Goal: Task Accomplishment & Management: Manage account settings

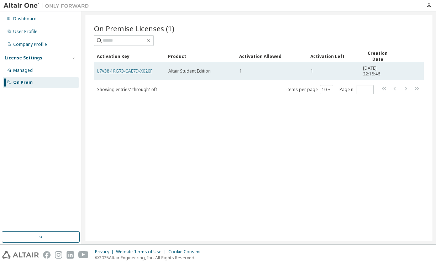
click at [140, 70] on link "L7V38-1RG73-CAE7D-X020F" at bounding box center [124, 71] width 55 height 6
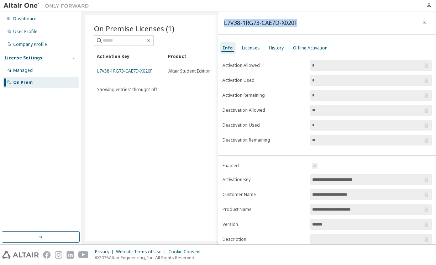
drag, startPoint x: 296, startPoint y: 23, endPoint x: 219, endPoint y: 23, distance: 77.5
click at [219, 23] on div "L7V38-1RG73-CAE7D-X020F" at bounding box center [327, 22] width 218 height 23
copy div "L7V38-1RG73-CAE7D-X020F"
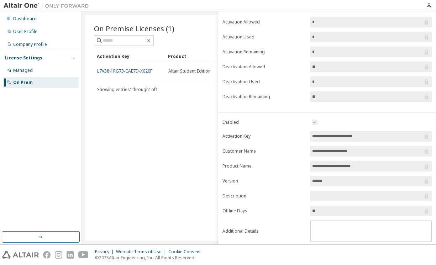
scroll to position [48, 0]
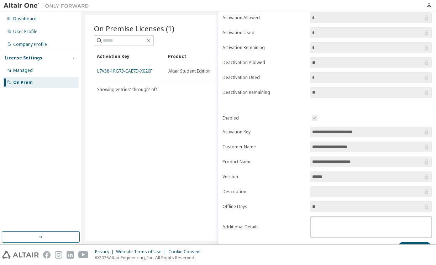
click at [372, 129] on input "**********" at bounding box center [367, 131] width 111 height 7
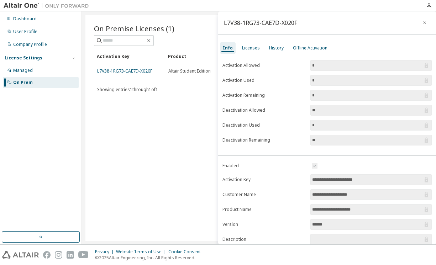
scroll to position [0, 0]
click at [251, 47] on div "Licenses" at bounding box center [251, 48] width 18 height 6
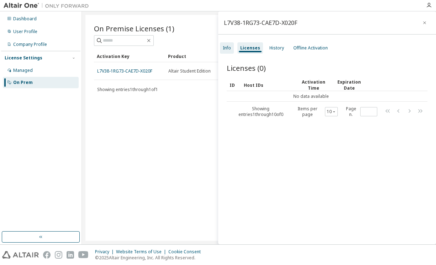
click at [227, 49] on div "Info" at bounding box center [227, 48] width 8 height 6
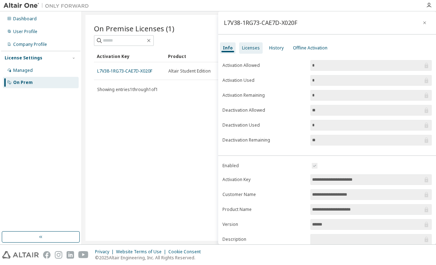
click at [251, 46] on div "Licenses" at bounding box center [251, 48] width 18 height 6
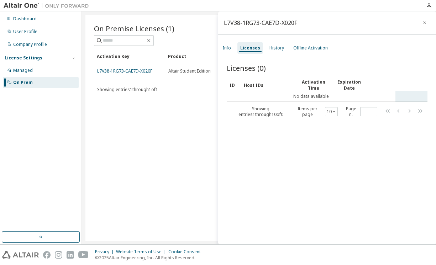
click at [249, 94] on td "No data available" at bounding box center [311, 96] width 169 height 11
click at [273, 48] on div "History" at bounding box center [276, 48] width 15 height 6
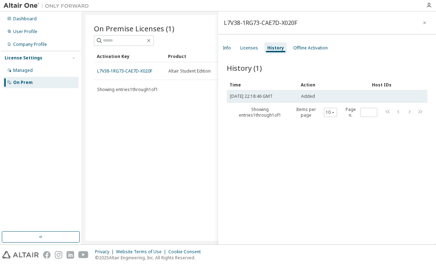
click at [263, 97] on span "[DATE] 22:18:46 GMT" at bounding box center [251, 97] width 43 height 6
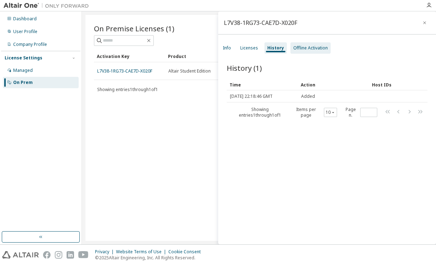
click at [301, 48] on div "Offline Activation" at bounding box center [310, 48] width 34 height 6
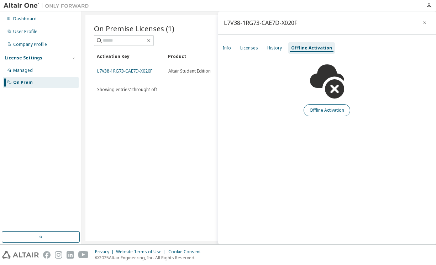
click at [321, 110] on button "Offline Activation" at bounding box center [326, 110] width 47 height 12
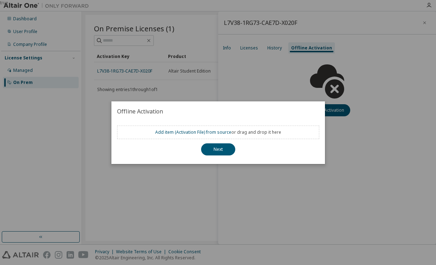
click at [257, 94] on div "true" at bounding box center [218, 132] width 436 height 265
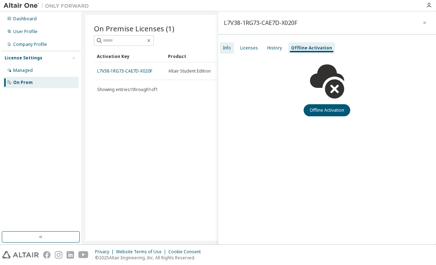
click at [228, 49] on div "Info" at bounding box center [227, 48] width 8 height 6
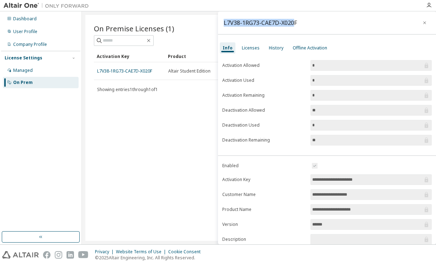
drag, startPoint x: 296, startPoint y: 23, endPoint x: 232, endPoint y: 22, distance: 64.0
click at [224, 22] on div "L7V38-1RG73-CAE7D-X020F" at bounding box center [260, 23] width 73 height 6
click at [304, 22] on div "L7V38-1RG73-CAE7D-X020F" at bounding box center [327, 22] width 218 height 23
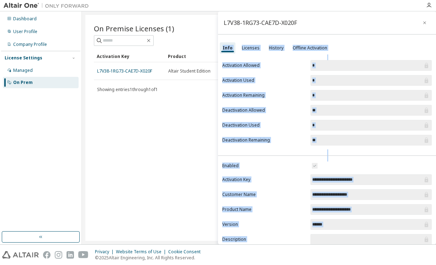
drag, startPoint x: 298, startPoint y: 22, endPoint x: 215, endPoint y: 21, distance: 82.9
click at [215, 21] on main "**********" at bounding box center [259, 127] width 354 height 233
click at [269, 27] on div "L7V38-1RG73-CAE7D-X020F" at bounding box center [327, 22] width 218 height 23
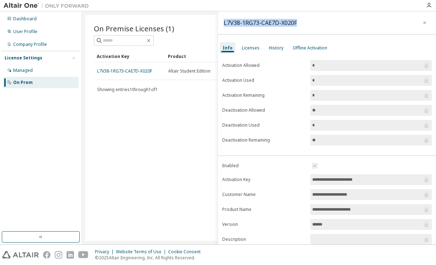
drag, startPoint x: 298, startPoint y: 23, endPoint x: 221, endPoint y: 23, distance: 76.5
click at [221, 23] on div "L7V38-1RG73-CAE7D-X020F" at bounding box center [327, 22] width 218 height 23
copy div "L7V38-1RG73-CAE7D-X020F"
click at [270, 26] on div "L7V38-1RG73-CAE7D-X020F" at bounding box center [260, 23] width 73 height 6
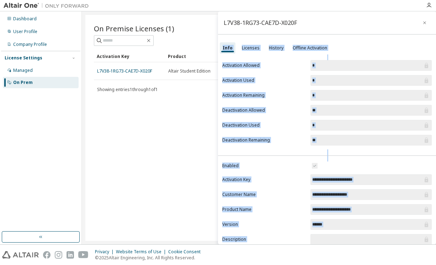
drag, startPoint x: 297, startPoint y: 22, endPoint x: 217, endPoint y: 22, distance: 79.7
click at [217, 22] on main "**********" at bounding box center [259, 127] width 354 height 233
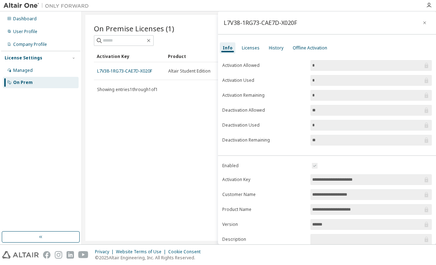
click at [249, 22] on div "L7V38-1RG73-CAE7D-X020F" at bounding box center [260, 23] width 73 height 6
drag, startPoint x: 297, startPoint y: 22, endPoint x: 224, endPoint y: 23, distance: 72.6
click at [224, 23] on div "L7V38-1RG73-CAE7D-X020F" at bounding box center [260, 23] width 73 height 6
copy div "L7V38-1RG73-CAE7D-X020F"
